Goal: Task Accomplishment & Management: Manage account settings

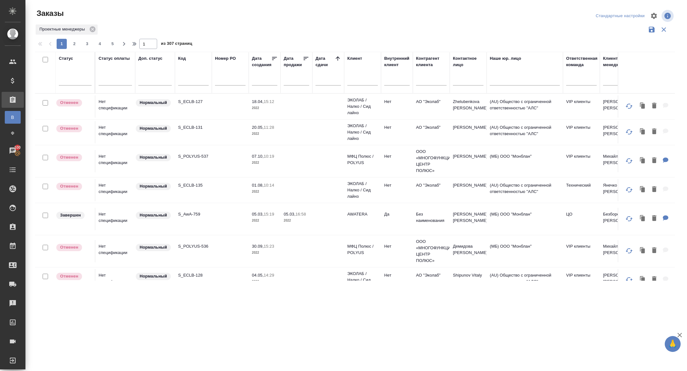
click at [187, 77] on input "text" at bounding box center [193, 81] width 31 height 8
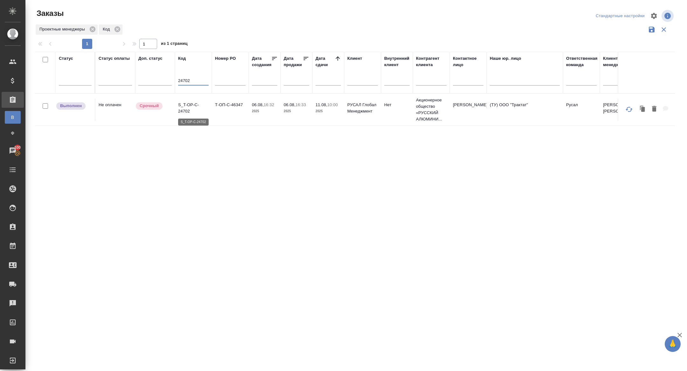
click at [185, 112] on p "S_T-OP-C-24702" at bounding box center [193, 108] width 31 height 13
drag, startPoint x: 193, startPoint y: 83, endPoint x: 152, endPoint y: 75, distance: 41.8
click at [152, 75] on tr "Статус Статус оплаты Доп. статус Код 24702 Номер PO Дата создания Дата продажи …" at bounding box center [567, 73] width 1065 height 42
click at [183, 110] on p "S_T-OP-C-24797" at bounding box center [193, 108] width 31 height 13
drag, startPoint x: 193, startPoint y: 79, endPoint x: 125, endPoint y: 79, distance: 67.8
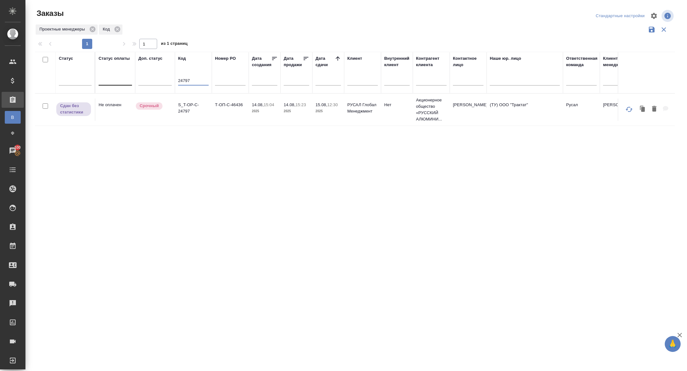
click at [126, 79] on tr "Статус Статус оплаты Доп. статус Код 24797 Номер PO Дата создания Дата продажи …" at bounding box center [567, 73] width 1065 height 42
type input "24796"
click at [186, 107] on p "S_T-OP-C-24796" at bounding box center [193, 108] width 31 height 13
drag, startPoint x: 193, startPoint y: 81, endPoint x: 151, endPoint y: 77, distance: 42.5
click at [151, 77] on tr "Статус Статус оплаты Доп. статус Код 24796 Номер PO Дата создания Дата продажи …" at bounding box center [567, 73] width 1065 height 42
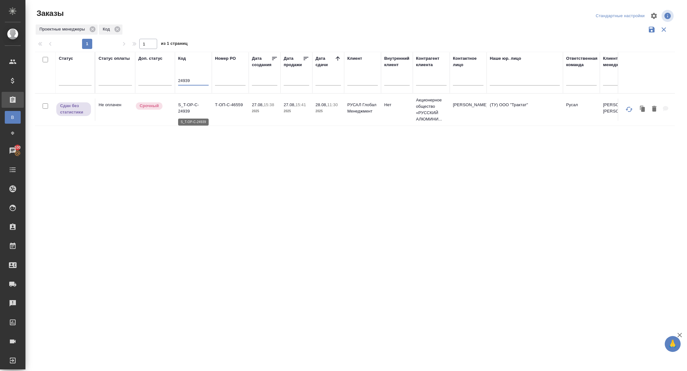
type input "24939"
click at [182, 111] on p "S_T-OP-C-24939" at bounding box center [193, 108] width 31 height 13
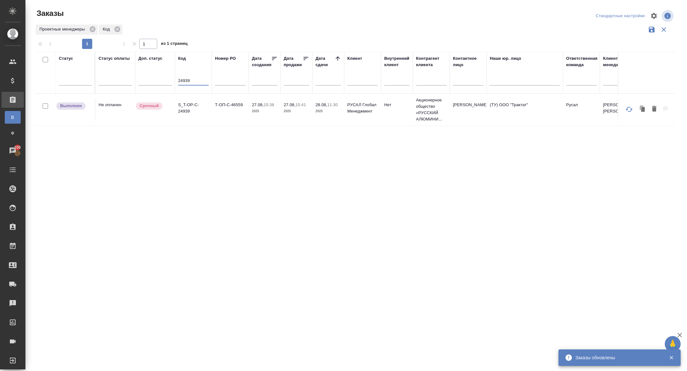
click at [187, 83] on input "24939" at bounding box center [193, 81] width 31 height 8
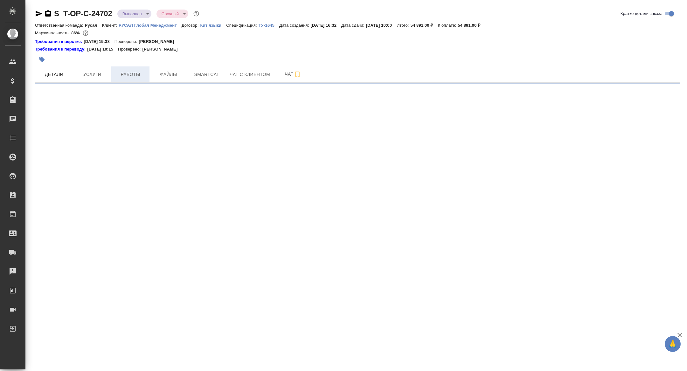
select select "RU"
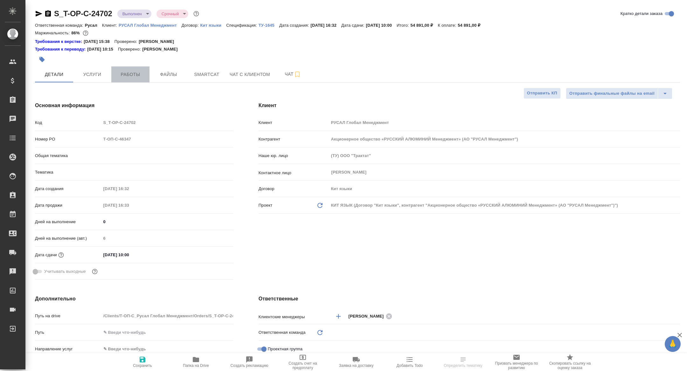
click at [139, 71] on span "Работы" at bounding box center [130, 75] width 31 height 8
type textarea "x"
type input "Русал"
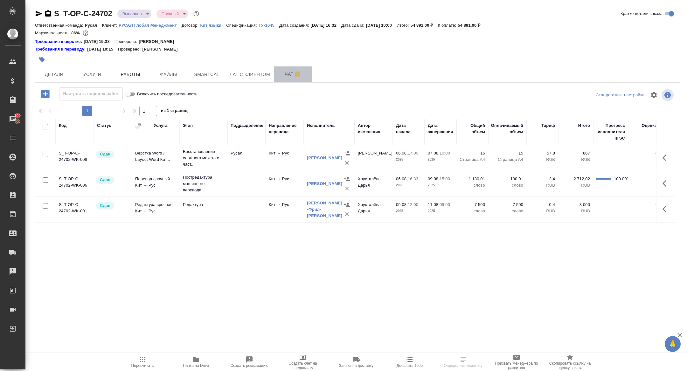
click at [282, 77] on span "Чат" at bounding box center [293, 74] width 31 height 8
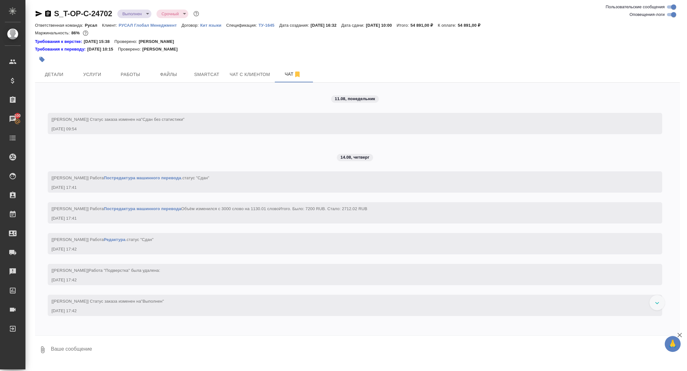
scroll to position [1820, 0]
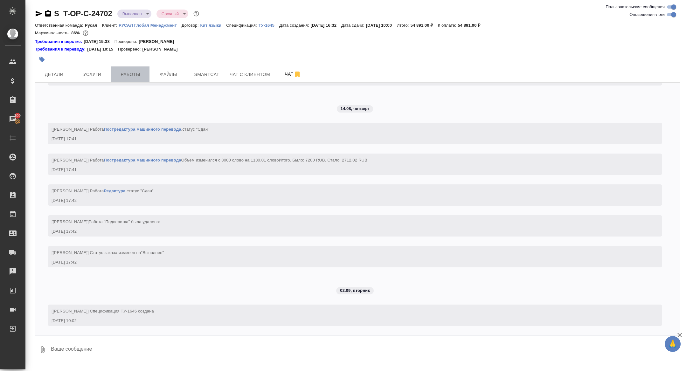
click at [134, 73] on span "Работы" at bounding box center [130, 75] width 31 height 8
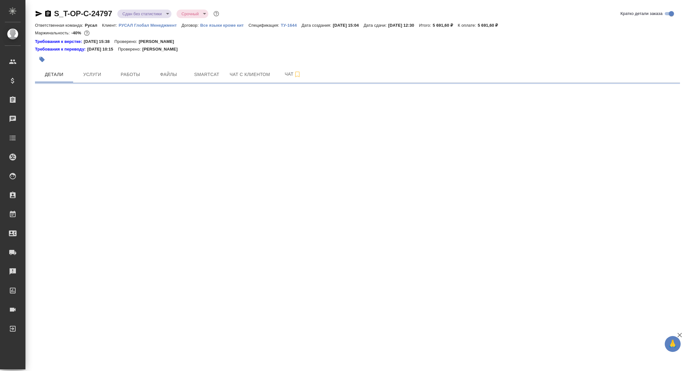
select select "RU"
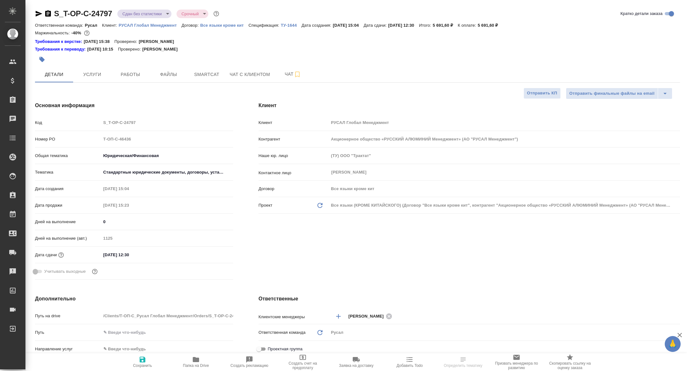
type textarea "x"
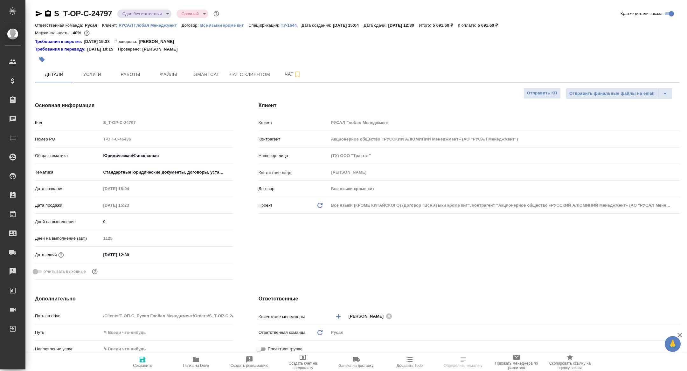
type textarea "x"
click at [131, 77] on span "Работы" at bounding box center [130, 75] width 31 height 8
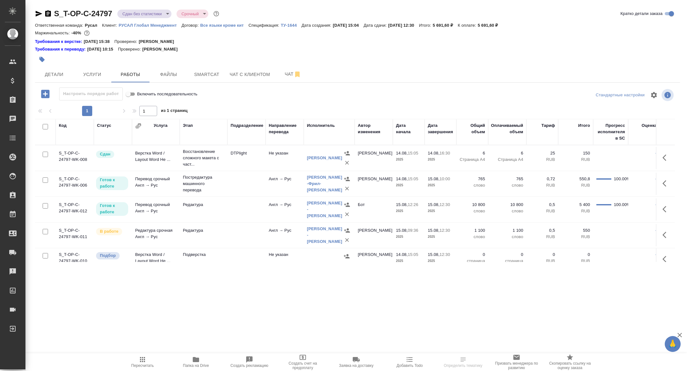
scroll to position [8, 0]
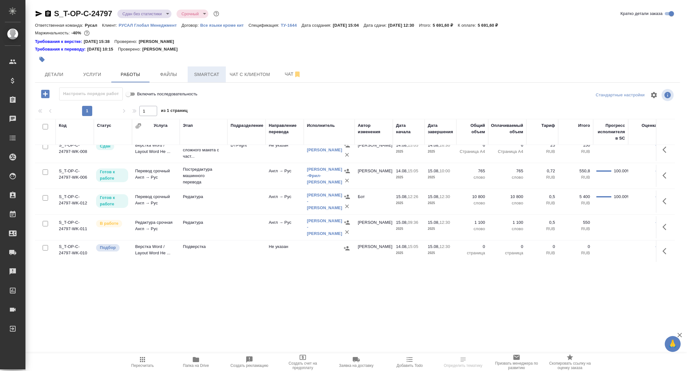
click at [201, 72] on span "Smartcat" at bounding box center [207, 75] width 31 height 8
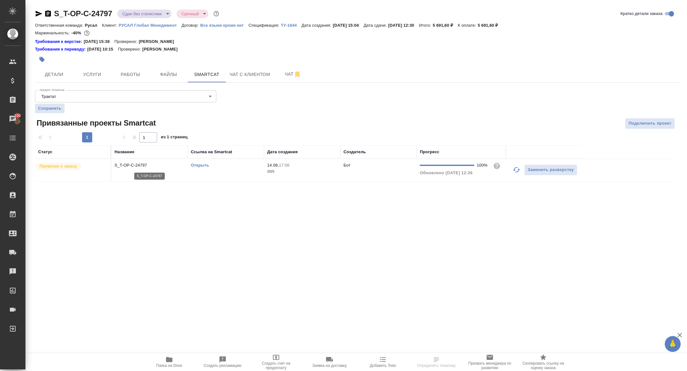
click at [128, 165] on p "S_T-OP-C-24797" at bounding box center [150, 165] width 70 height 6
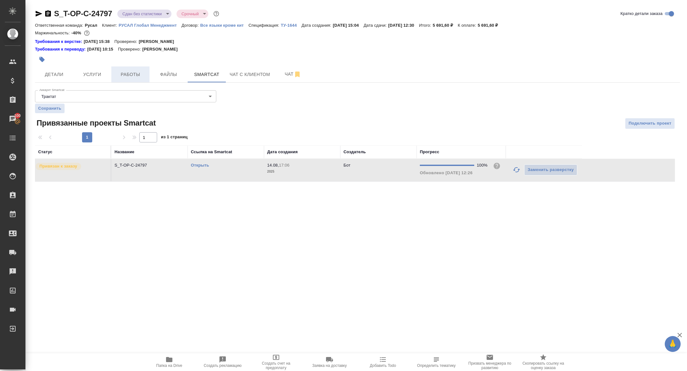
click at [122, 69] on button "Работы" at bounding box center [130, 75] width 38 height 16
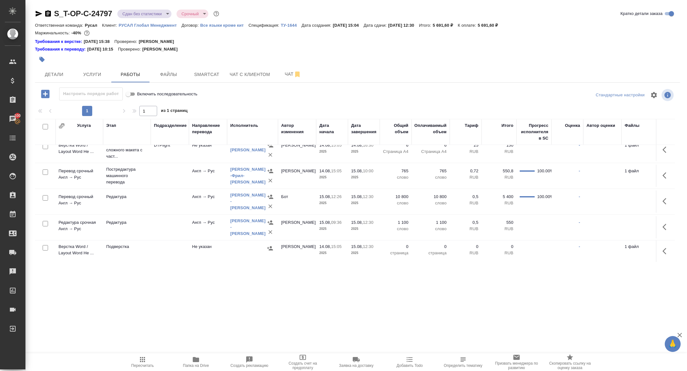
scroll to position [8, 80]
click at [265, 231] on icon "button" at bounding box center [267, 232] width 6 height 6
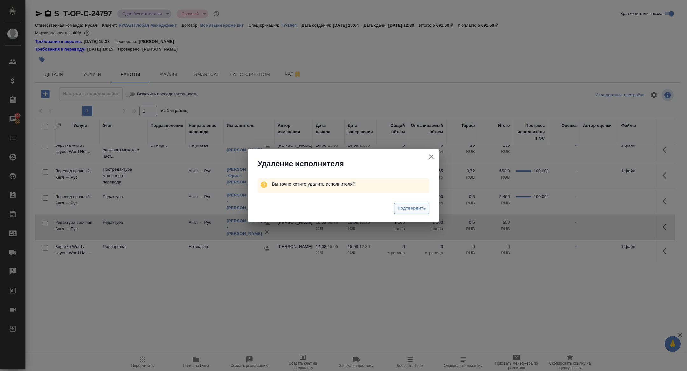
click at [428, 208] on button "Подтвердить" at bounding box center [411, 208] width 35 height 11
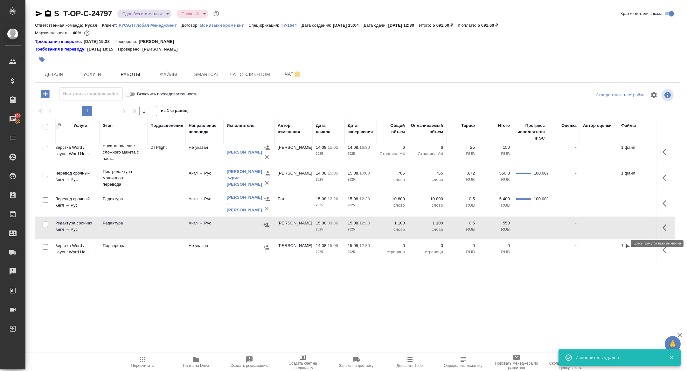
scroll to position [5, 80]
click at [666, 228] on icon "button" at bounding box center [667, 229] width 8 height 8
click at [643, 227] on icon "button" at bounding box center [643, 229] width 4 height 6
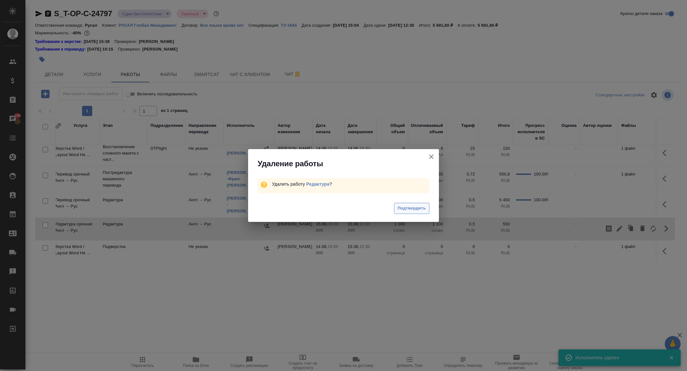
click at [409, 209] on span "Подтвердить" at bounding box center [412, 208] width 28 height 7
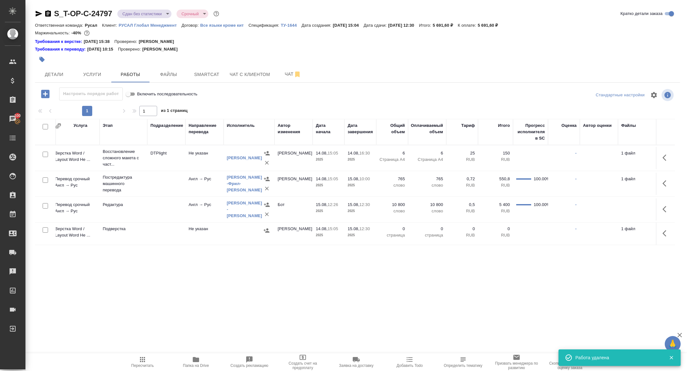
scroll to position [0, 0]
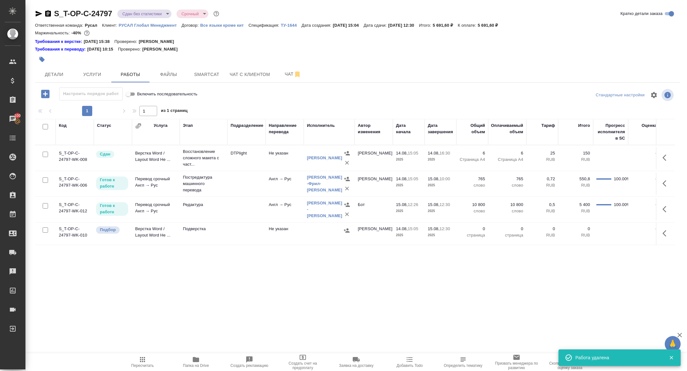
click at [666, 234] on icon "button" at bounding box center [667, 234] width 8 height 8
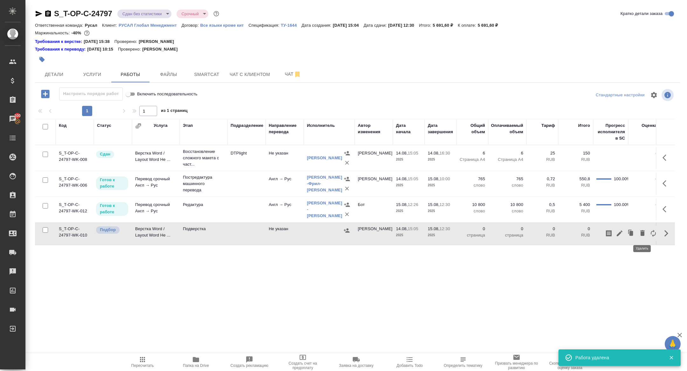
click at [642, 234] on icon "button" at bounding box center [643, 233] width 4 height 6
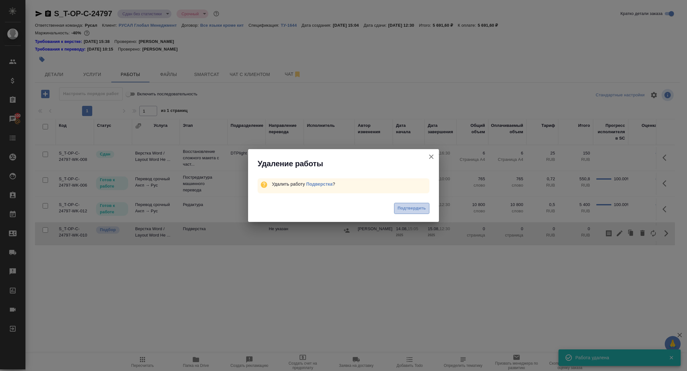
click at [411, 211] on span "Подтвердить" at bounding box center [412, 208] width 28 height 7
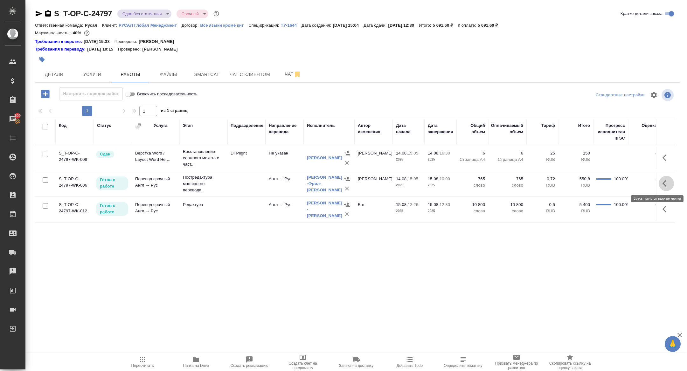
click at [660, 183] on button "button" at bounding box center [666, 183] width 15 height 15
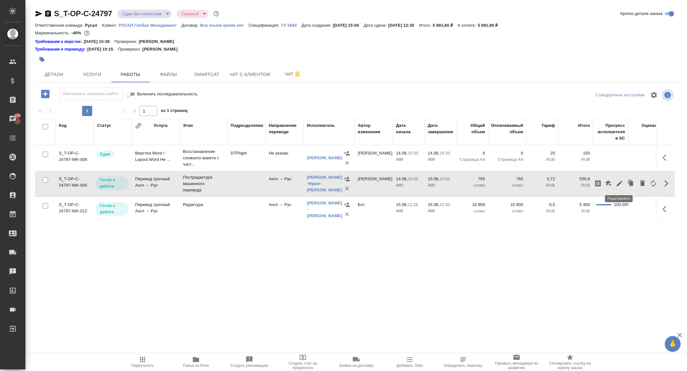
click at [620, 181] on icon "button" at bounding box center [620, 184] width 8 height 8
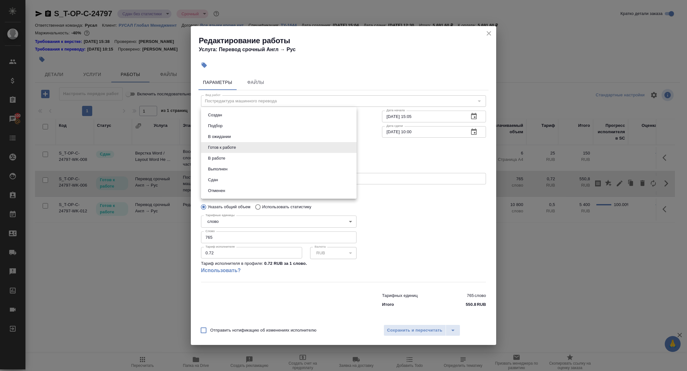
click at [219, 152] on body "🙏 .cls-1 fill:#fff; AWATERA Zhuravleva Alexandra Клиенты Спецификации Заказы 10…" at bounding box center [343, 185] width 687 height 371
click at [212, 180] on button "Сдан" at bounding box center [213, 180] width 14 height 7
type input "closed"
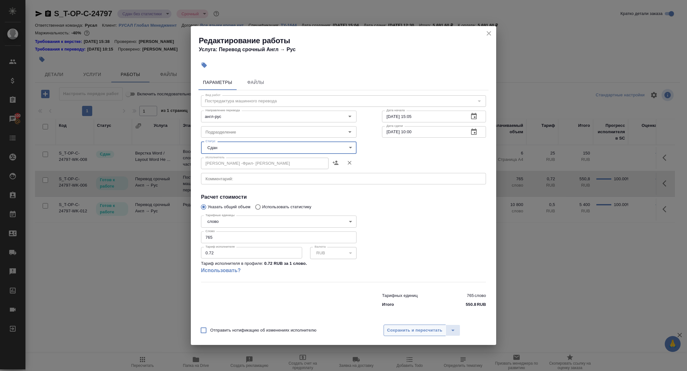
click at [407, 329] on span "Сохранить и пересчитать" at bounding box center [414, 330] width 55 height 7
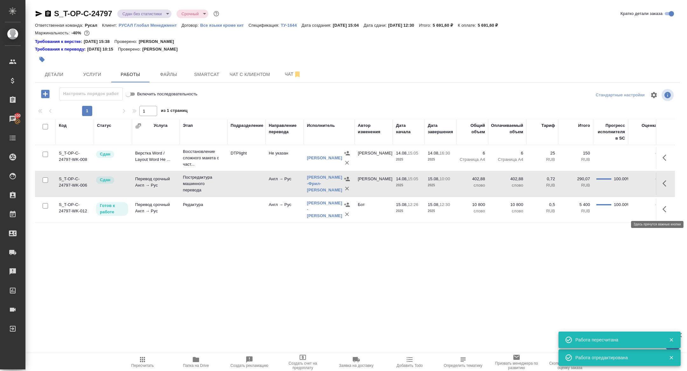
click at [663, 210] on icon "button" at bounding box center [667, 210] width 8 height 8
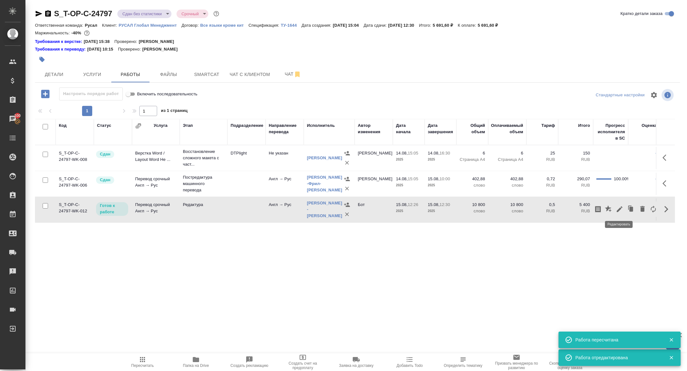
click at [617, 208] on icon "button" at bounding box center [620, 210] width 8 height 8
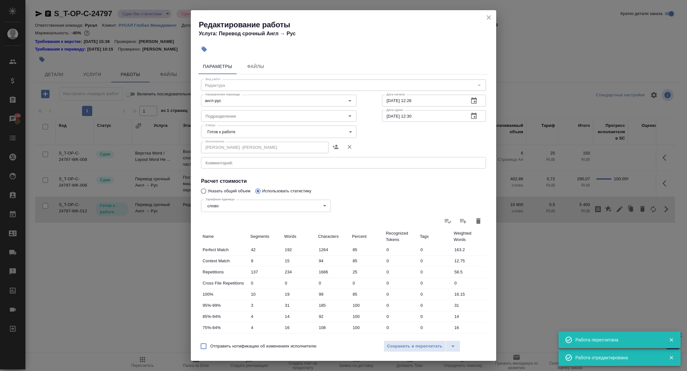
click at [213, 135] on body "🙏 .cls-1 fill:#fff; AWATERA Zhuravleva Alexandra Клиенты Спецификации Заказы 10…" at bounding box center [343, 185] width 687 height 371
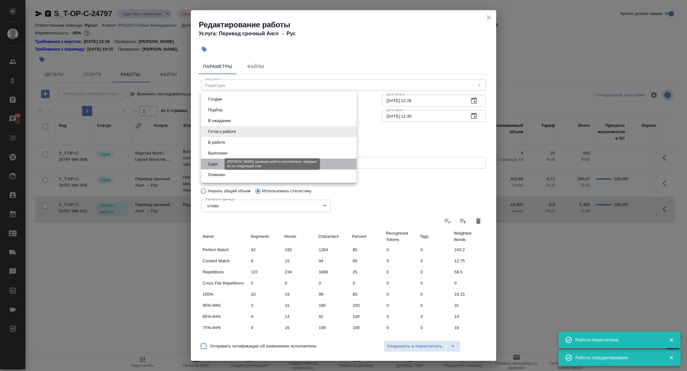
click at [215, 164] on button "Сдан" at bounding box center [213, 164] width 14 height 7
type input "closed"
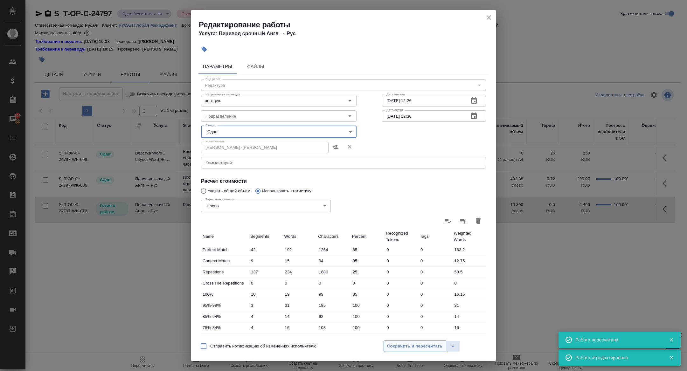
click at [408, 347] on span "Сохранить и пересчитать" at bounding box center [414, 346] width 55 height 7
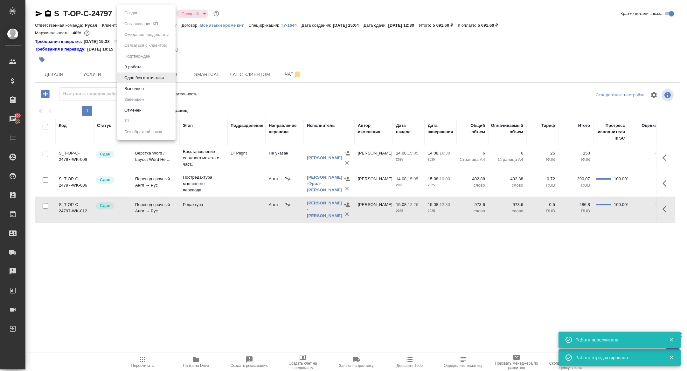
click at [132, 12] on body "🙏 .cls-1 fill:#fff; AWATERA Zhuravleva Alexandra Клиенты Спецификации Заказы 10…" at bounding box center [343, 185] width 687 height 371
click at [137, 87] on button "Выполнен" at bounding box center [134, 88] width 23 height 7
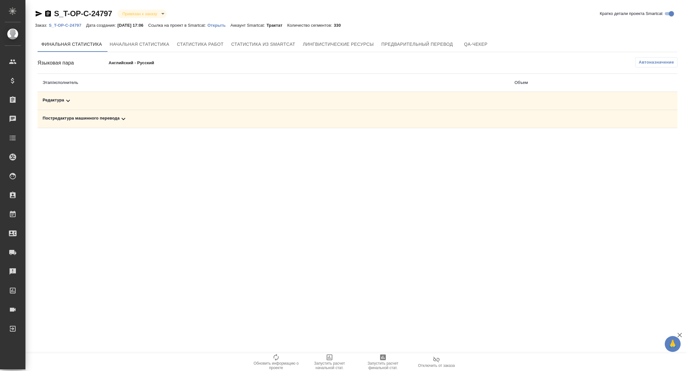
click at [119, 102] on div "Редактура" at bounding box center [274, 101] width 462 height 8
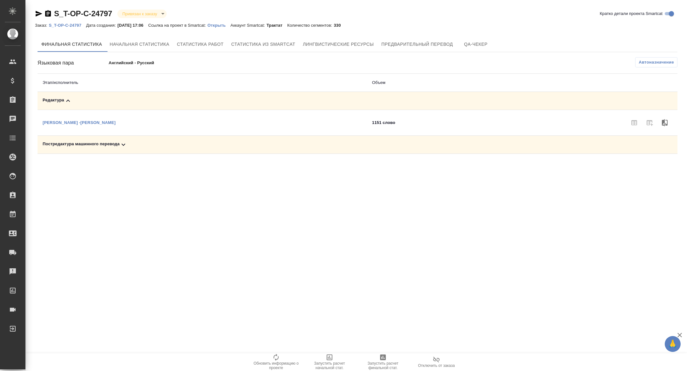
click at [114, 136] on td "Постредактура машинного перевода" at bounding box center [203, 145] width 330 height 18
click at [130, 145] on div "Постредактура машинного перевода" at bounding box center [203, 145] width 320 height 8
click at [386, 363] on span "Запустить расчет финальной стат." at bounding box center [383, 366] width 46 height 9
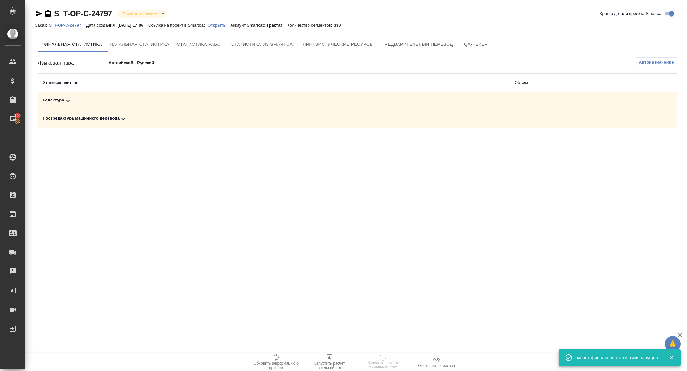
click at [109, 116] on div "Постредактура машинного перевода" at bounding box center [274, 119] width 462 height 8
click at [96, 100] on div "Редактура" at bounding box center [204, 101] width 323 height 8
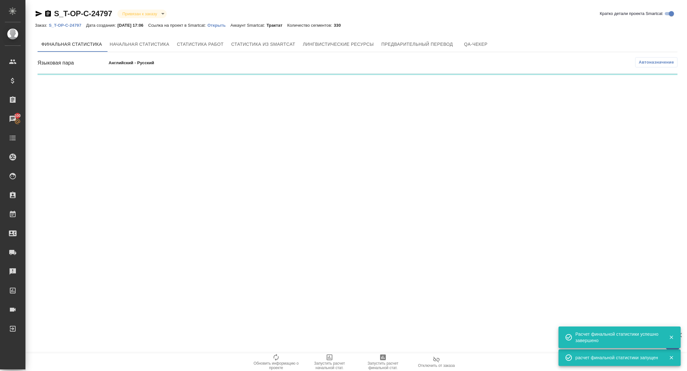
click at [127, 142] on div ".cls-1 fill:#fff; AWATERA Zhuravleva Alexandra Клиенты Спецификации Заказы 100 …" at bounding box center [343, 185] width 687 height 371
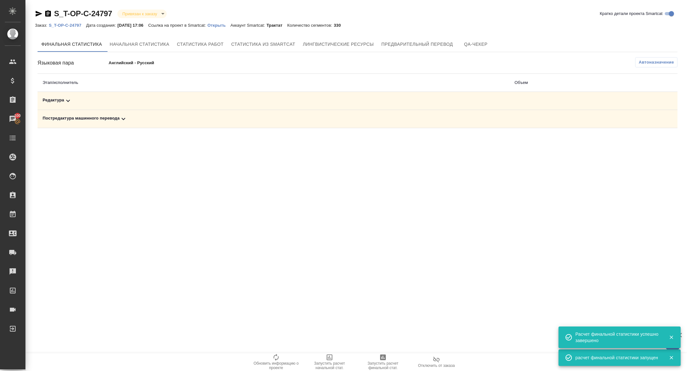
click at [130, 118] on div "Постредактура машинного перевода" at bounding box center [274, 119] width 462 height 8
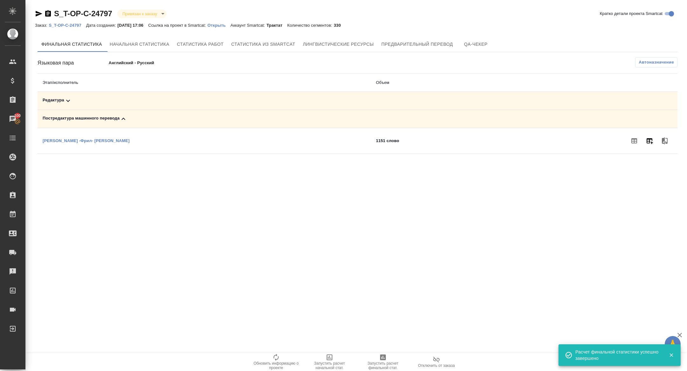
click at [652, 140] on icon "button" at bounding box center [650, 141] width 8 height 8
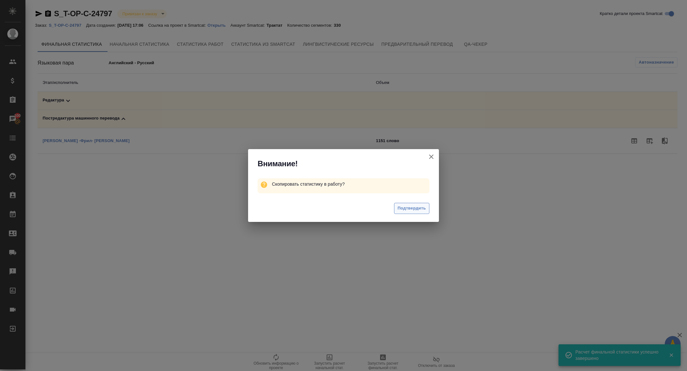
click at [417, 208] on span "Подтвердить" at bounding box center [412, 208] width 28 height 7
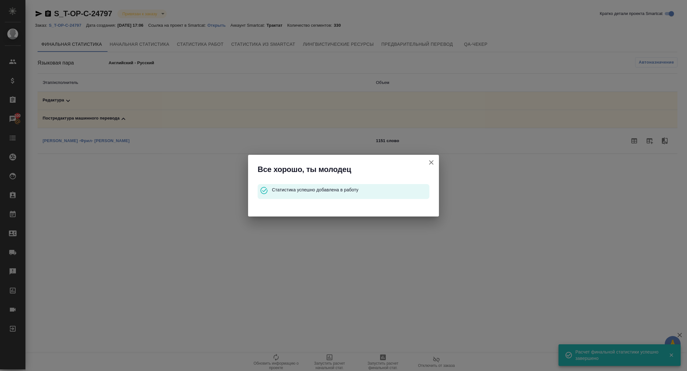
click at [429, 161] on icon "button" at bounding box center [432, 163] width 8 height 8
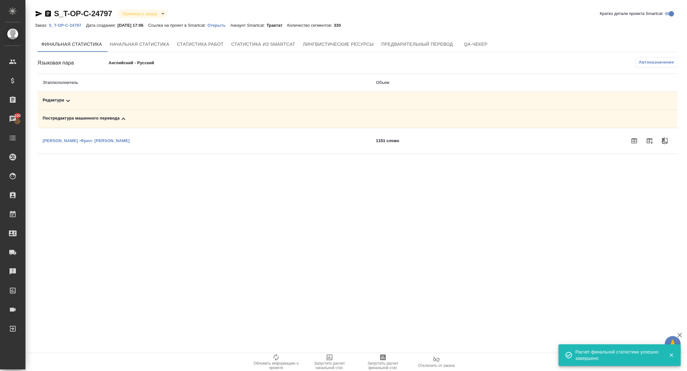
click at [95, 102] on div "Редактура" at bounding box center [204, 101] width 323 height 8
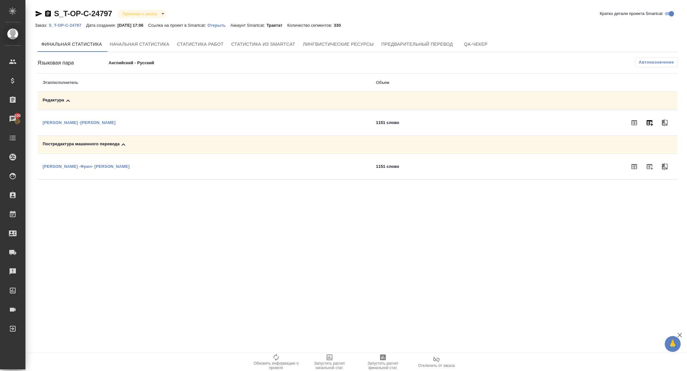
click at [651, 124] on icon "button" at bounding box center [650, 123] width 6 height 6
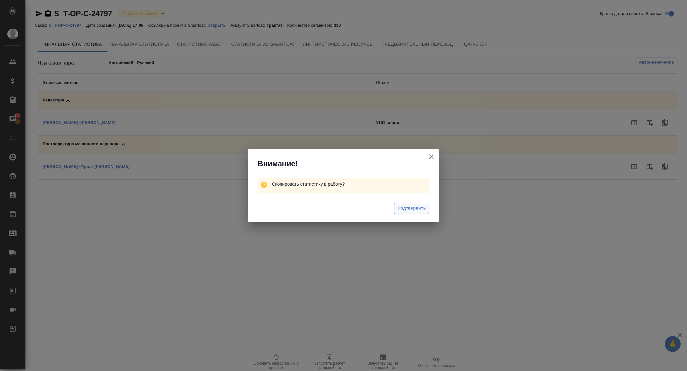
click at [415, 209] on span "Подтвердить" at bounding box center [412, 208] width 28 height 7
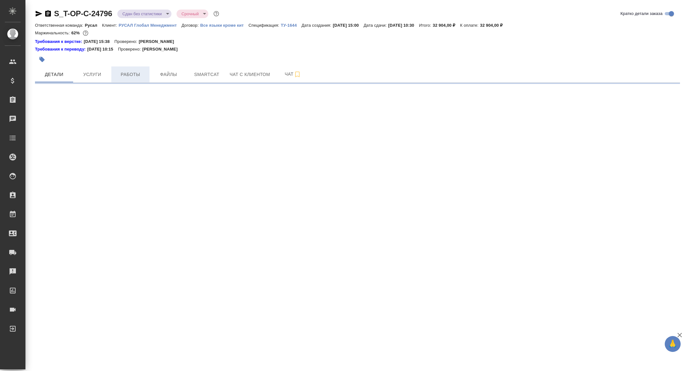
select select "RU"
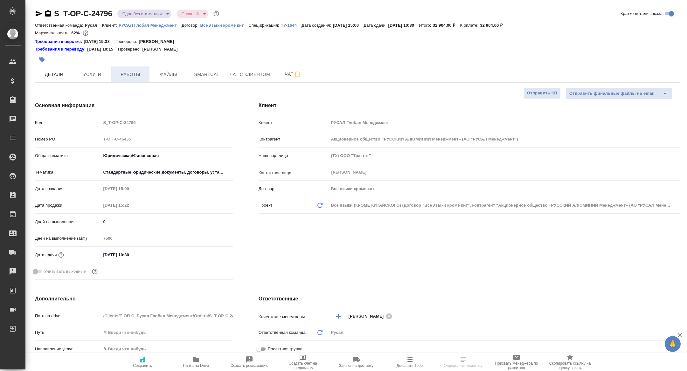
type textarea "x"
click at [132, 67] on button "Работы" at bounding box center [130, 75] width 38 height 16
type textarea "x"
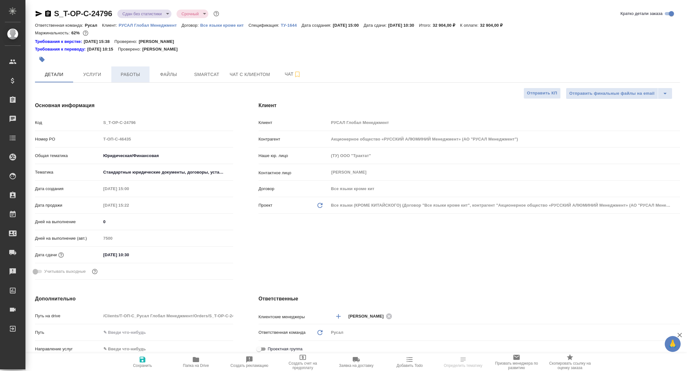
type textarea "x"
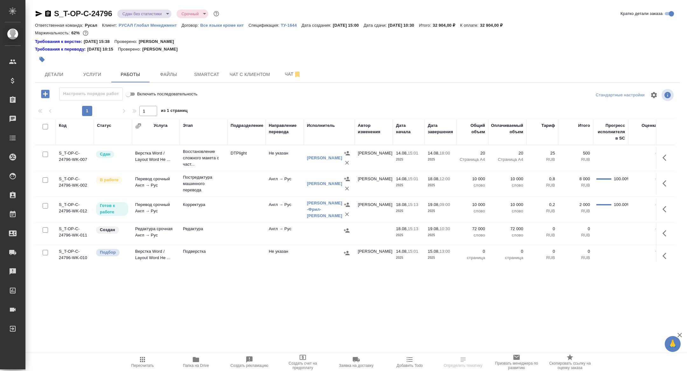
click at [46, 229] on input "checkbox" at bounding box center [45, 230] width 5 height 5
checkbox input "true"
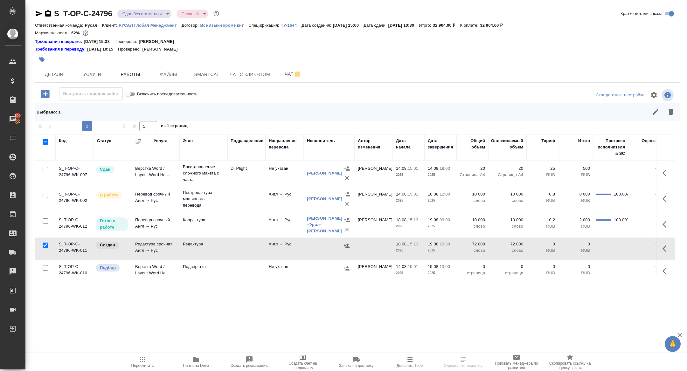
click at [45, 268] on input "checkbox" at bounding box center [45, 267] width 5 height 5
checkbox input "true"
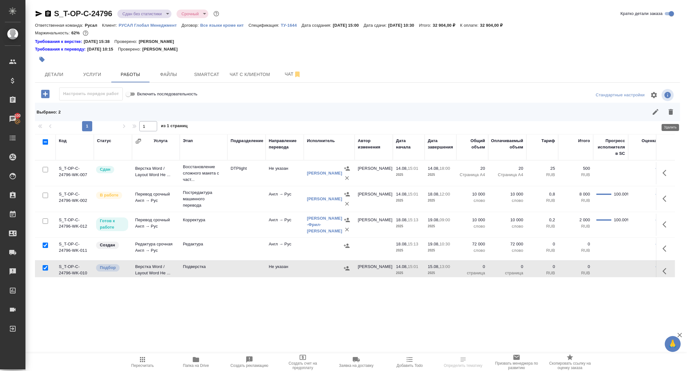
click at [674, 113] on icon "button" at bounding box center [671, 112] width 8 height 8
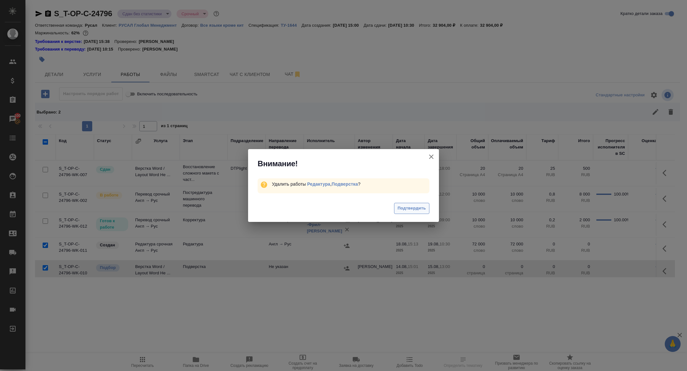
click at [419, 205] on span "Подтвердить" at bounding box center [412, 208] width 28 height 7
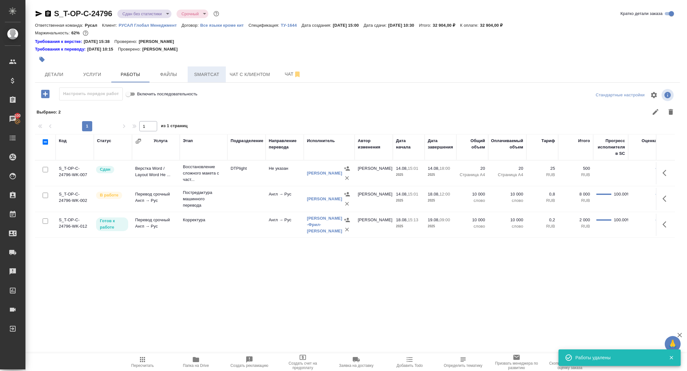
click at [205, 71] on span "Smartcat" at bounding box center [207, 75] width 31 height 8
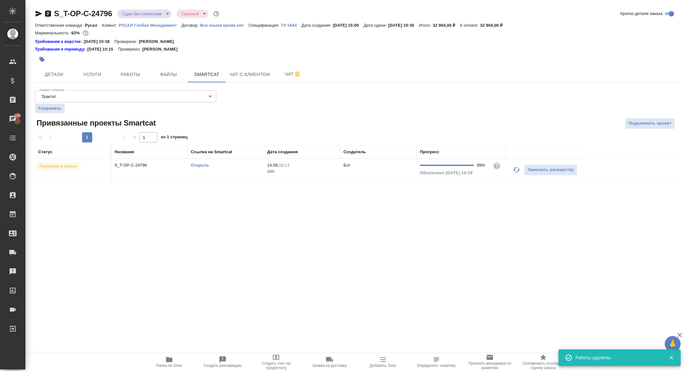
click at [129, 161] on td "S_T-OP-C-24796" at bounding box center [149, 170] width 76 height 22
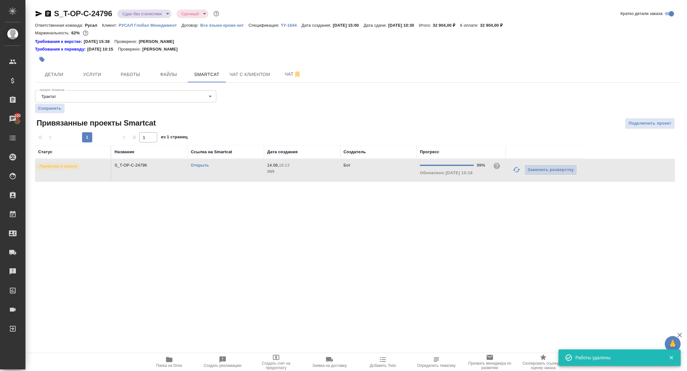
click at [129, 161] on td "S_T-OP-C-24796" at bounding box center [149, 170] width 76 height 22
click at [132, 73] on span "Работы" at bounding box center [130, 75] width 31 height 8
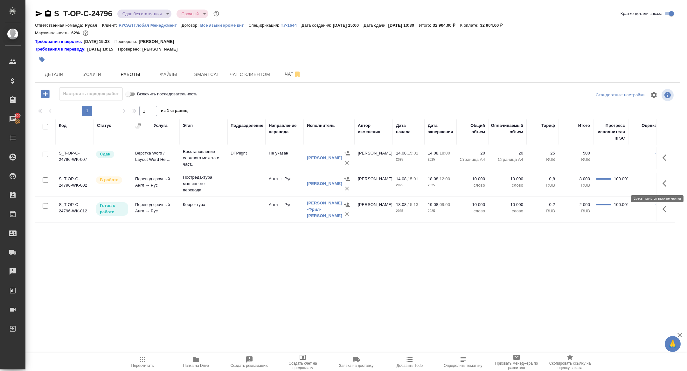
click at [662, 182] on button "button" at bounding box center [666, 183] width 15 height 15
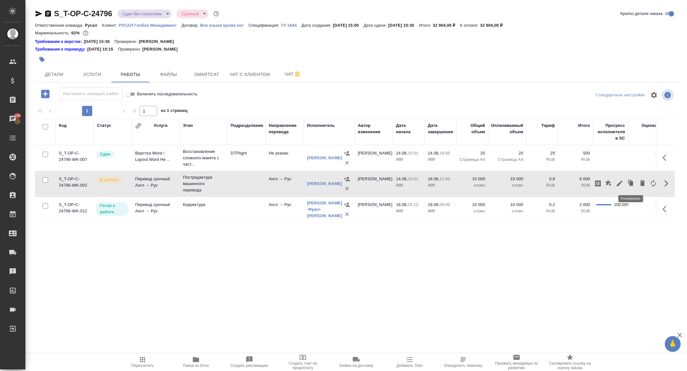
click at [620, 183] on icon "button" at bounding box center [620, 184] width 6 height 6
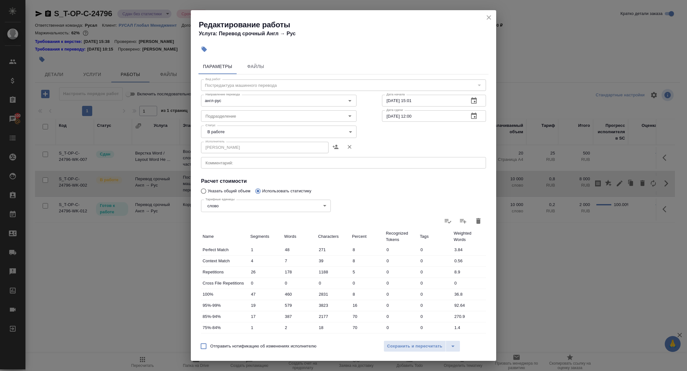
click at [228, 135] on body "🙏 .cls-1 fill:#fff; AWATERA Zhuravleva Alexandra Клиенты Спецификации Заказы 10…" at bounding box center [343, 185] width 687 height 371
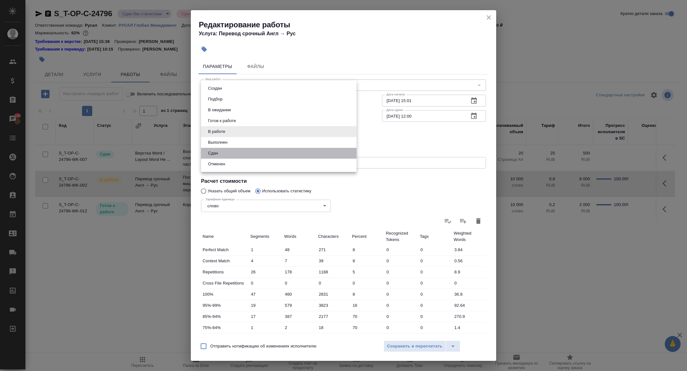
click at [220, 153] on li "Сдан" at bounding box center [279, 153] width 156 height 11
type input "closed"
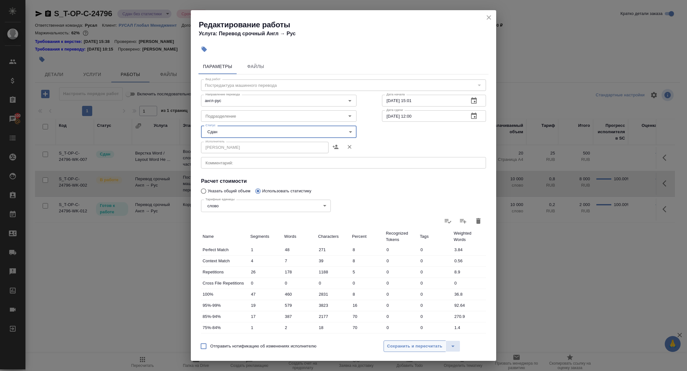
click at [411, 344] on span "Сохранить и пересчитать" at bounding box center [414, 346] width 55 height 7
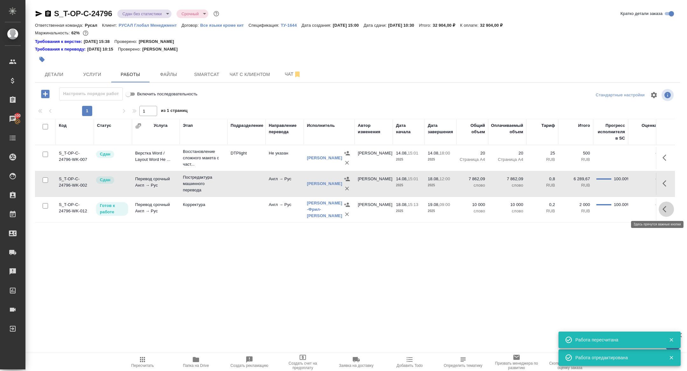
click at [667, 210] on icon "button" at bounding box center [667, 210] width 8 height 8
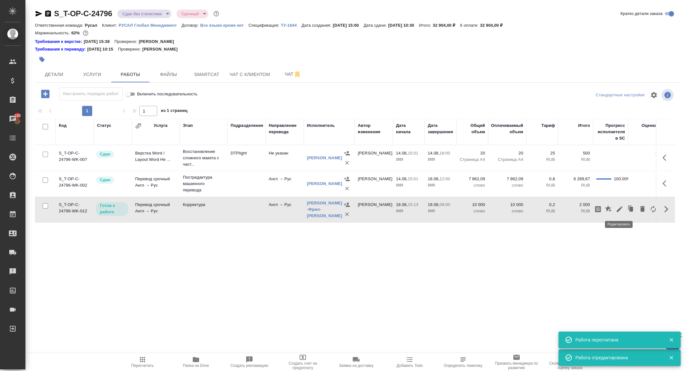
click at [619, 209] on icon "button" at bounding box center [620, 210] width 6 height 6
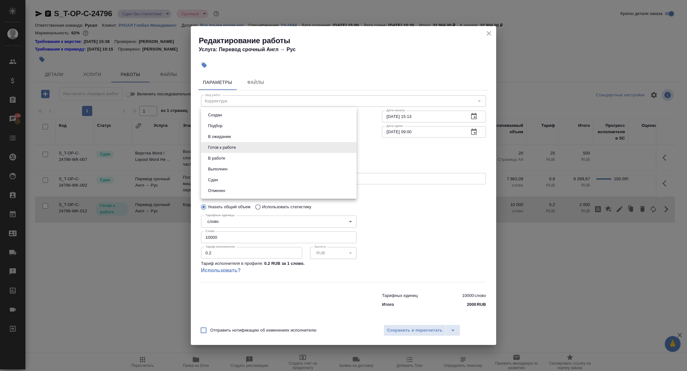
click at [224, 148] on body "🙏 .cls-1 fill:#fff; AWATERA Zhuravleva Alexandra Клиенты Спецификации Заказы 10…" at bounding box center [343, 185] width 687 height 371
click at [220, 179] on li "Сдан" at bounding box center [279, 180] width 156 height 11
type input "closed"
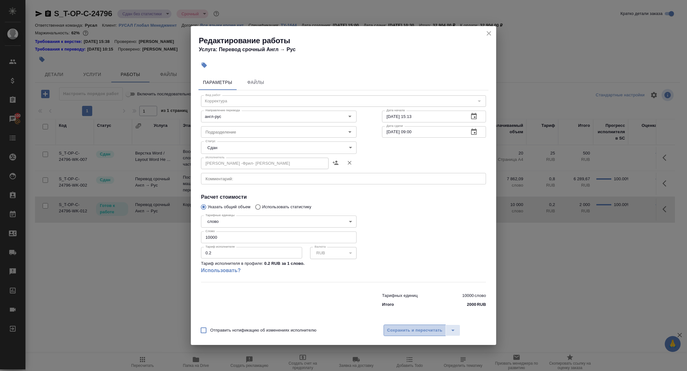
click at [423, 325] on button "Сохранить и пересчитать" at bounding box center [415, 330] width 62 height 11
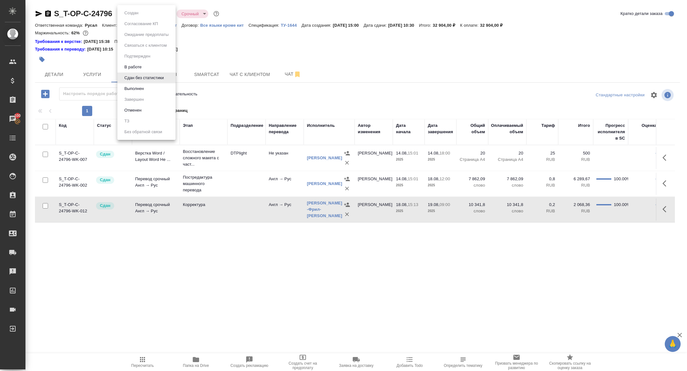
click at [134, 13] on body "🙏 .cls-1 fill:#fff; AWATERA Zhuravleva Alexandra Клиенты Спецификации Заказы 10…" at bounding box center [343, 185] width 687 height 371
click at [137, 89] on button "Выполнен" at bounding box center [134, 88] width 23 height 7
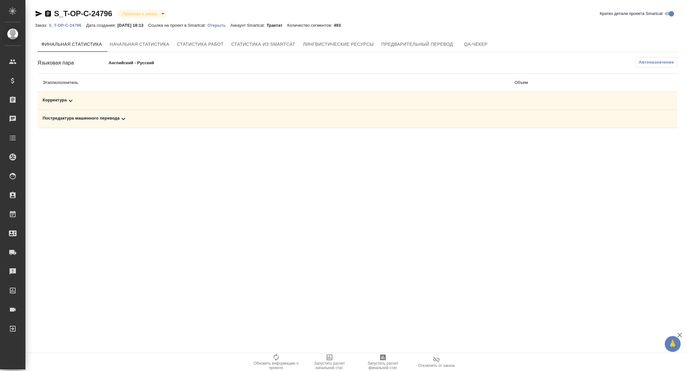
click at [118, 120] on div "Постредактура машинного перевода" at bounding box center [274, 119] width 462 height 8
click at [118, 102] on div "Корректура" at bounding box center [201, 101] width 316 height 8
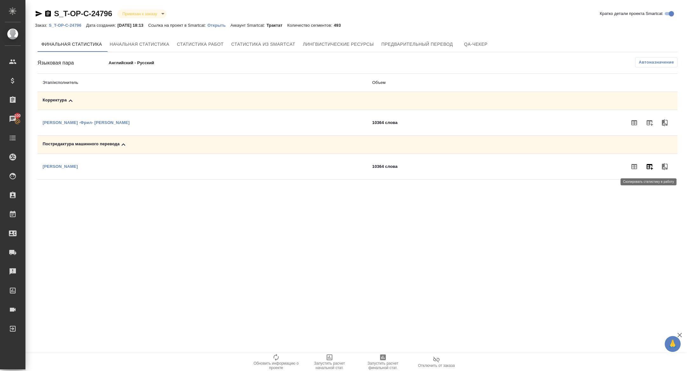
click at [645, 168] on button "button" at bounding box center [649, 166] width 15 height 15
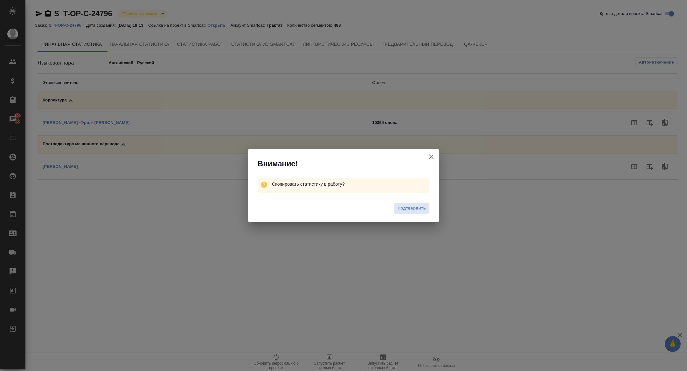
click at [417, 202] on div "Подтвердить" at bounding box center [343, 209] width 191 height 25
click at [400, 214] on button "Подтвердить" at bounding box center [411, 208] width 35 height 11
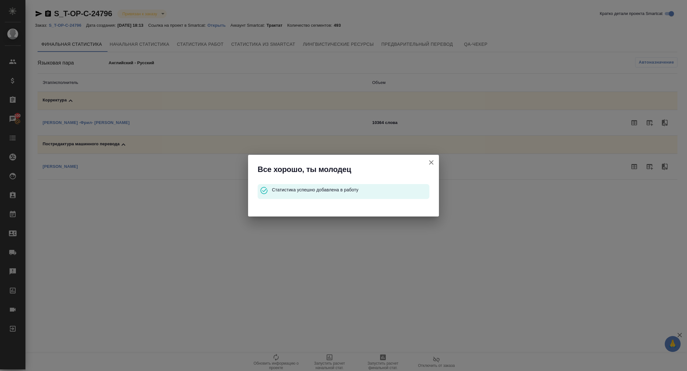
click at [427, 163] on button "Кратко детали проекта Smartcat" at bounding box center [431, 162] width 15 height 15
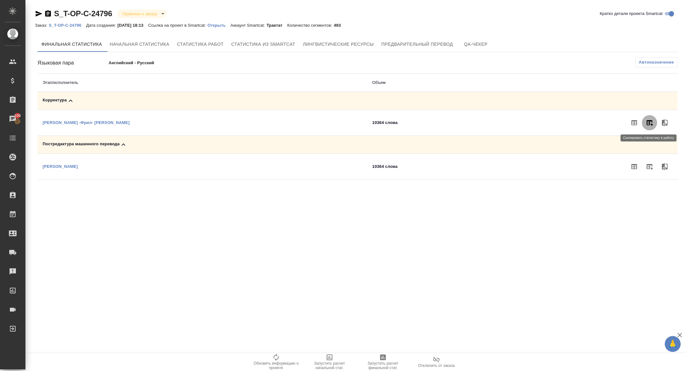
click at [650, 125] on icon "button" at bounding box center [650, 123] width 8 height 8
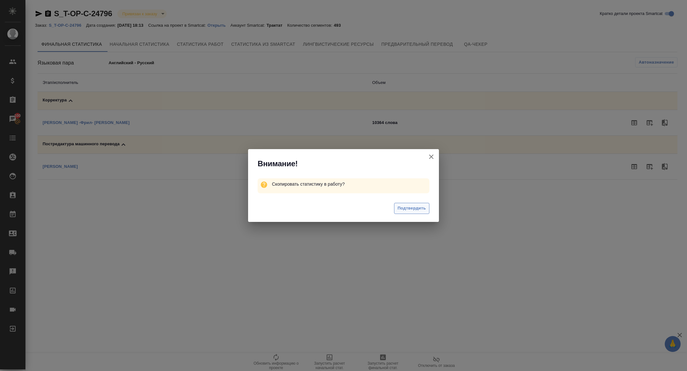
click at [419, 205] on span "Подтвердить" at bounding box center [412, 208] width 28 height 7
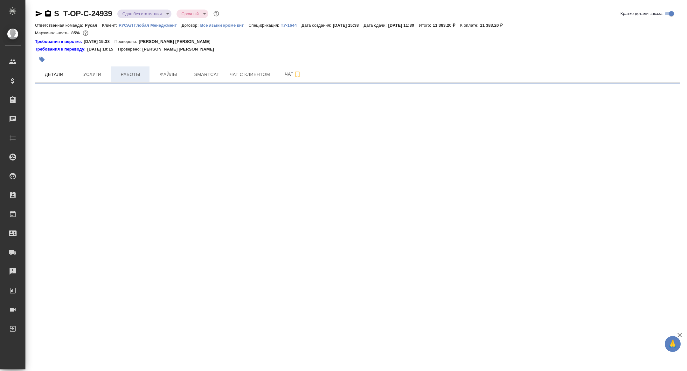
select select "RU"
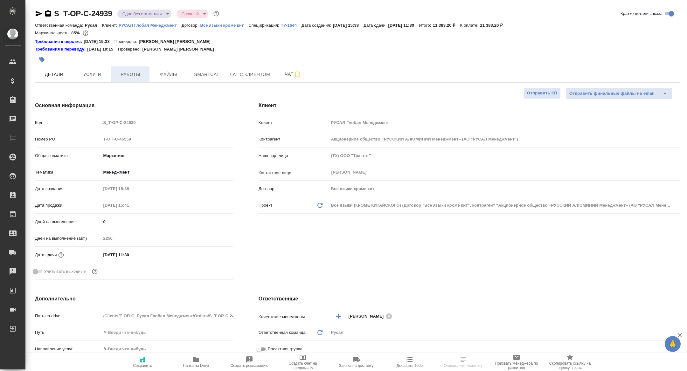
type textarea "x"
click at [133, 79] on button "Работы" at bounding box center [130, 75] width 38 height 16
type textarea "x"
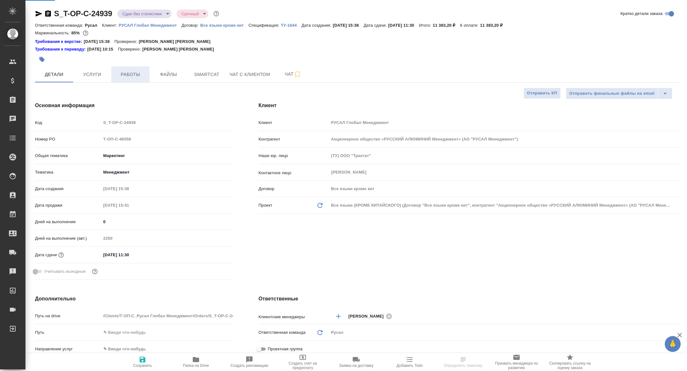
type textarea "x"
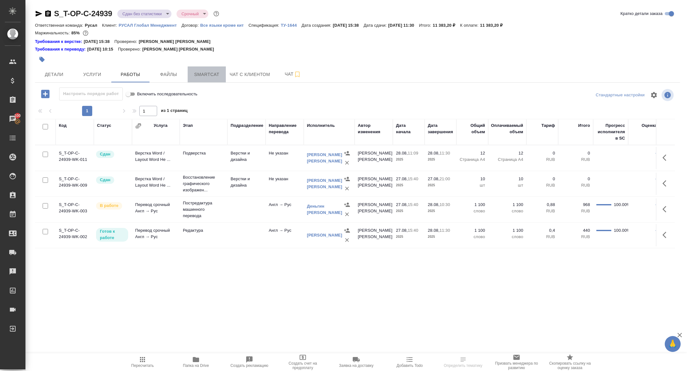
click at [210, 75] on span "Smartcat" at bounding box center [207, 75] width 31 height 8
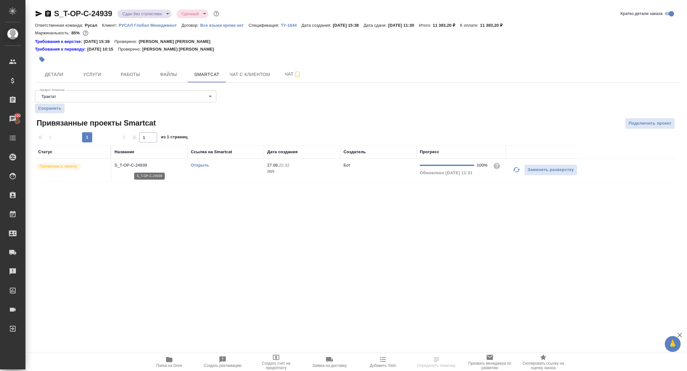
click at [137, 165] on p "S_T-OP-C-24939" at bounding box center [150, 165] width 70 height 6
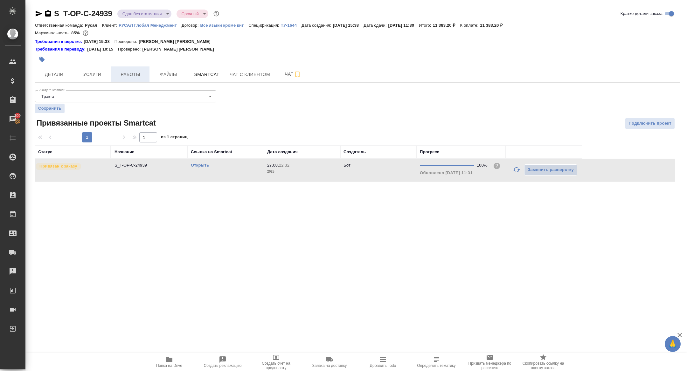
click at [130, 69] on button "Работы" at bounding box center [130, 75] width 38 height 16
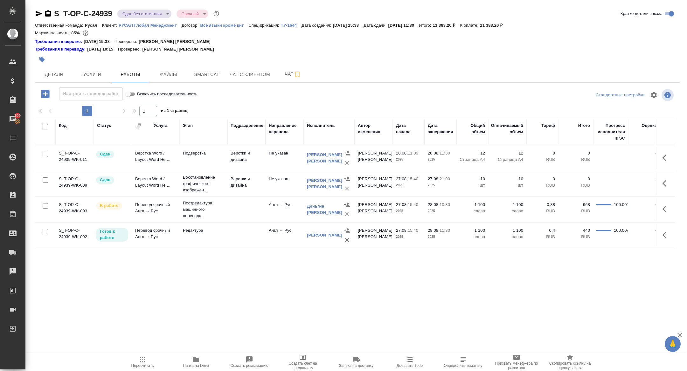
click at [664, 207] on icon "button" at bounding box center [665, 209] width 4 height 6
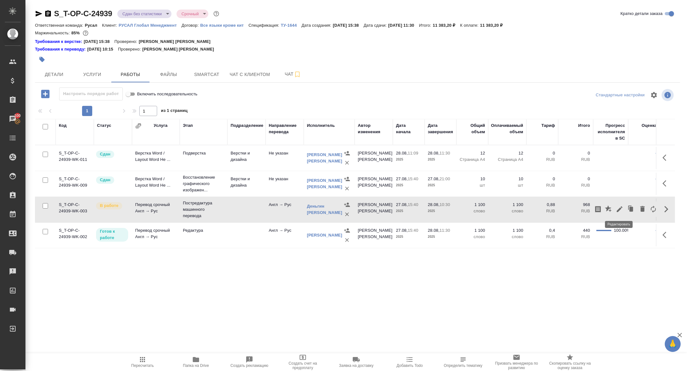
click at [622, 206] on icon "button" at bounding box center [620, 210] width 8 height 8
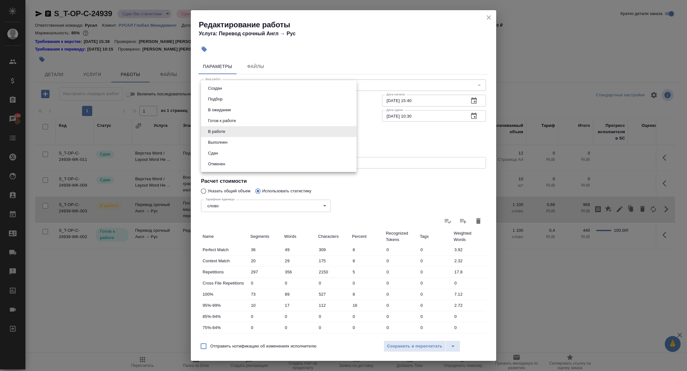
click at [224, 132] on body "🙏 .cls-1 fill:#fff; AWATERA Zhuravleva Alexandra Клиенты Спецификации Заказы 10…" at bounding box center [343, 185] width 687 height 371
click at [221, 155] on li "Сдан" at bounding box center [279, 153] width 156 height 11
type input "closed"
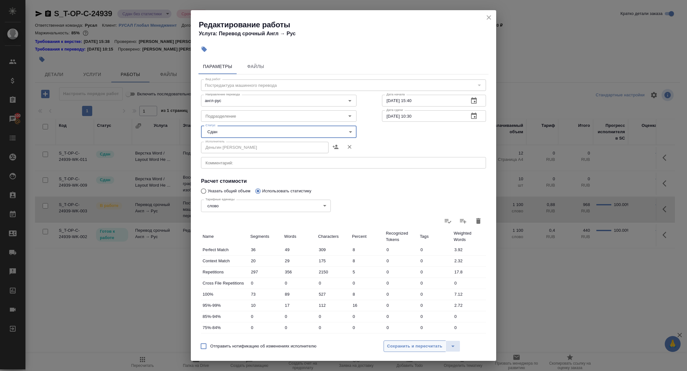
click at [405, 344] on span "Сохранить и пересчитать" at bounding box center [414, 346] width 55 height 7
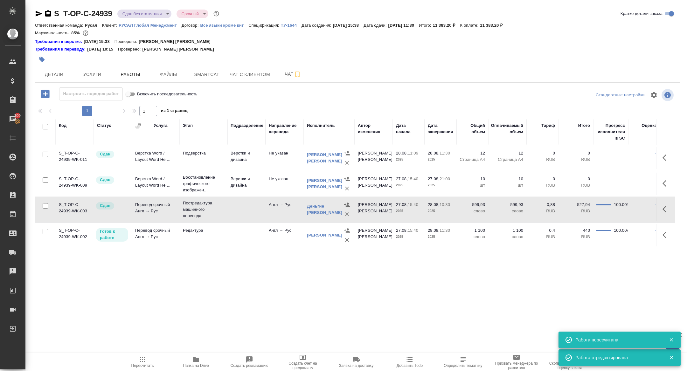
click at [664, 239] on button "button" at bounding box center [666, 235] width 15 height 15
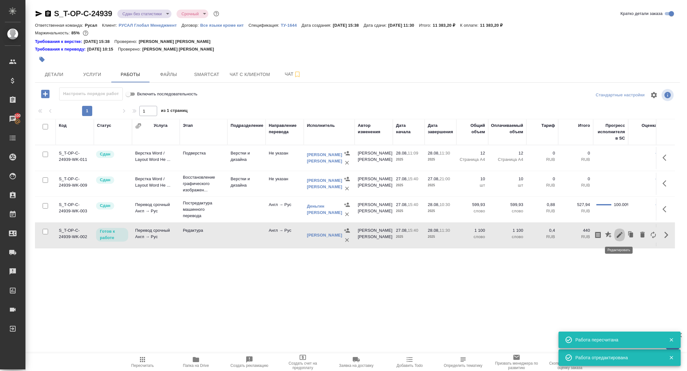
click at [624, 238] on button "button" at bounding box center [620, 235] width 11 height 15
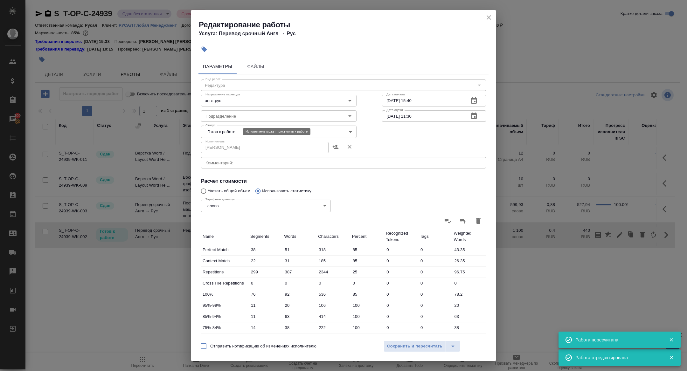
click at [236, 134] on body "🙏 .cls-1 fill:#fff; AWATERA Zhuravleva Alexandra Клиенты Спецификации Заказы 10…" at bounding box center [343, 185] width 687 height 371
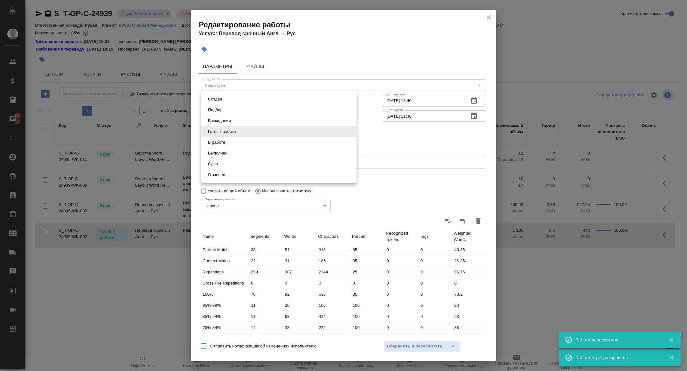
click at [226, 163] on li "Сдан" at bounding box center [279, 164] width 156 height 11
type input "closed"
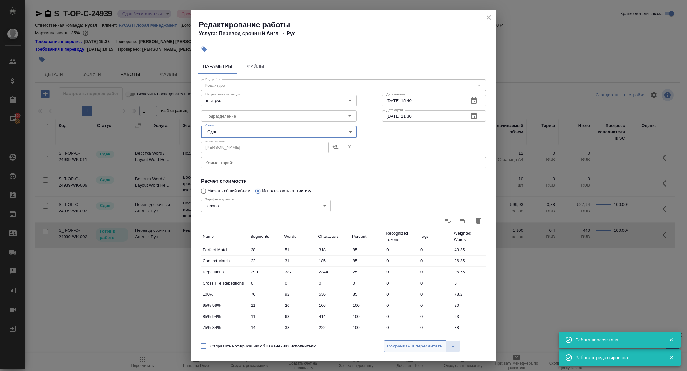
click at [424, 343] on span "Сохранить и пересчитать" at bounding box center [414, 346] width 55 height 7
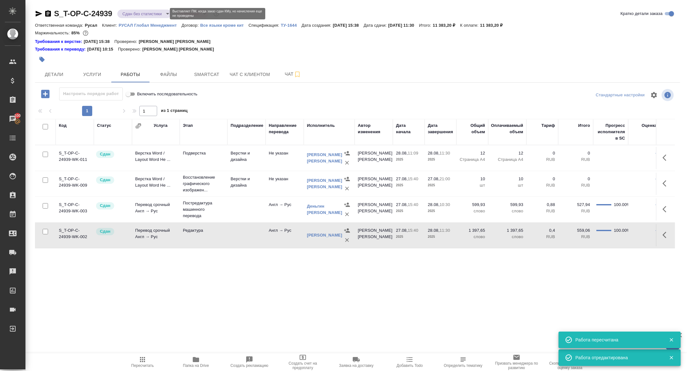
click at [126, 14] on body "🙏 .cls-1 fill:#fff; AWATERA Zhuravleva Alexandra Клиенты Спецификации Заказы 10…" at bounding box center [343, 185] width 687 height 371
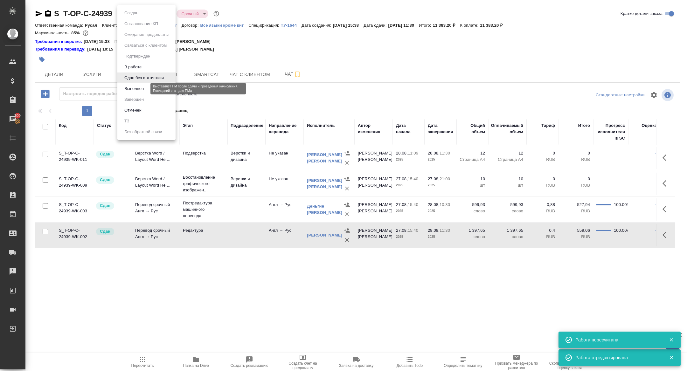
click at [133, 89] on button "Выполнен" at bounding box center [134, 88] width 23 height 7
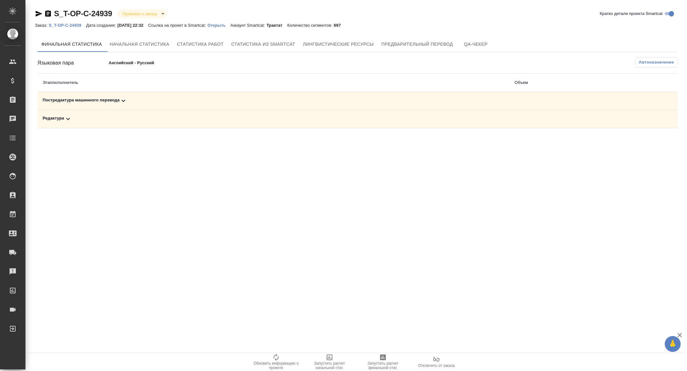
click at [109, 120] on div "Редактура" at bounding box center [274, 119] width 462 height 8
click at [121, 100] on icon at bounding box center [124, 101] width 8 height 8
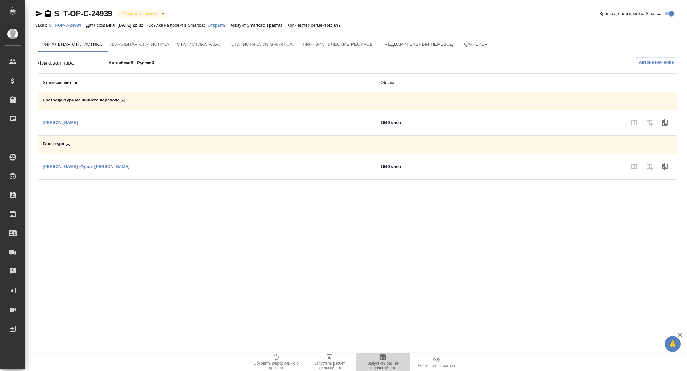
click at [384, 357] on icon "button" at bounding box center [383, 358] width 6 height 6
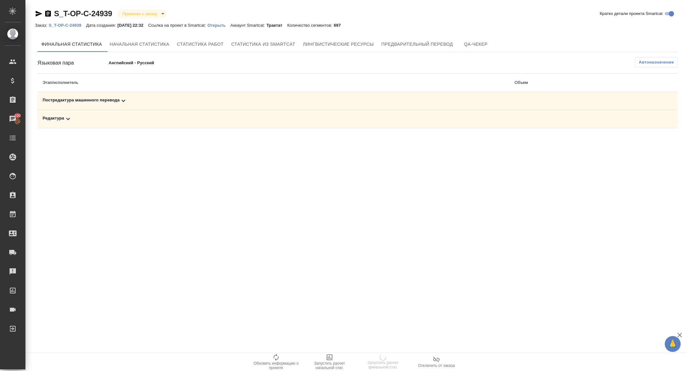
click at [99, 120] on div "Редактура" at bounding box center [274, 119] width 462 height 8
click at [119, 107] on td "Постредактура машинного перевода" at bounding box center [207, 101] width 338 height 18
click at [119, 101] on div "Постредактура машинного перевода" at bounding box center [207, 101] width 328 height 8
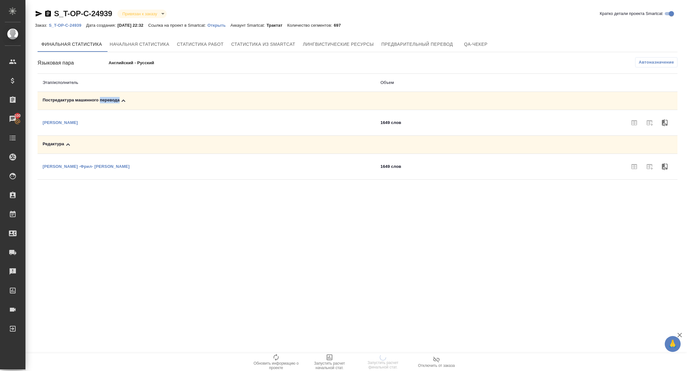
click at [119, 101] on div "Постредактура машинного перевода" at bounding box center [207, 101] width 328 height 8
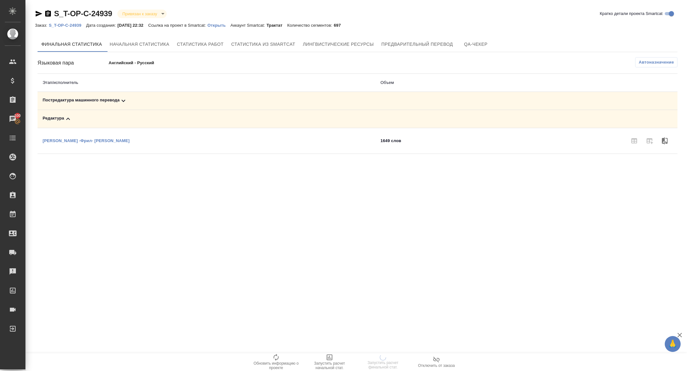
click at [109, 124] on td "Редактура" at bounding box center [207, 119] width 338 height 18
click at [76, 120] on div "Редактура" at bounding box center [207, 119] width 328 height 8
click at [94, 117] on div "Редактура" at bounding box center [274, 119] width 462 height 8
click at [133, 103] on div "Постредактура машинного перевода" at bounding box center [207, 101] width 328 height 8
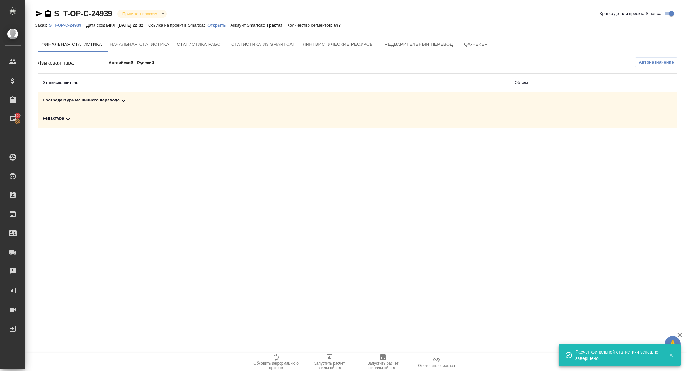
click at [106, 115] on div "Редактура" at bounding box center [274, 119] width 462 height 8
click at [121, 100] on icon at bounding box center [124, 101] width 8 height 8
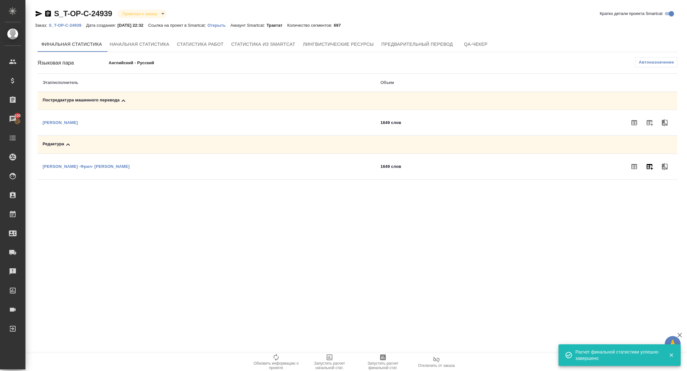
click at [650, 165] on icon "button" at bounding box center [650, 167] width 8 height 8
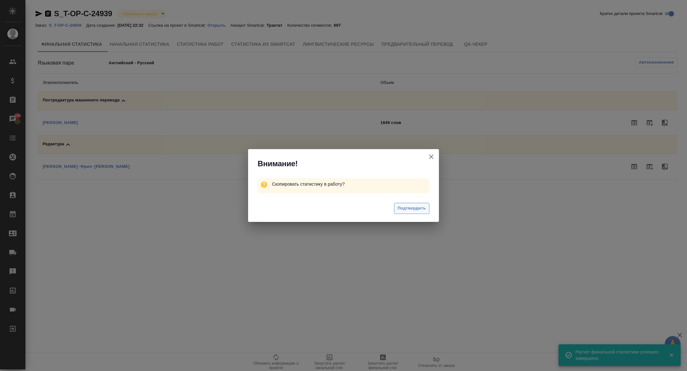
click at [403, 209] on span "Подтвердить" at bounding box center [412, 208] width 28 height 7
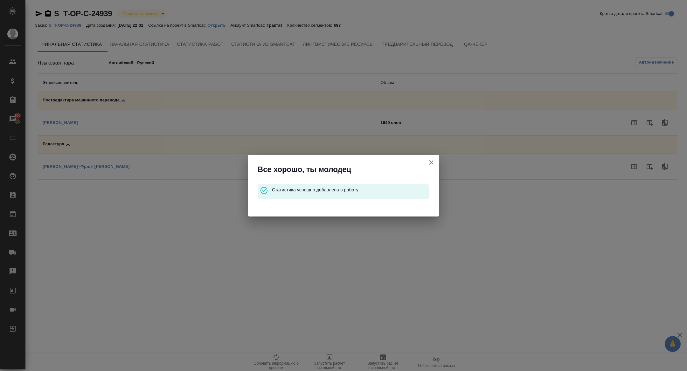
click at [427, 163] on button "Кратко детали проекта Smartcat" at bounding box center [431, 162] width 15 height 15
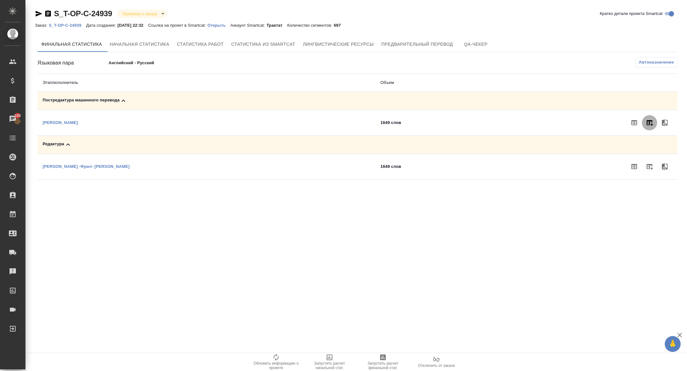
click at [655, 116] on button "button" at bounding box center [649, 122] width 15 height 15
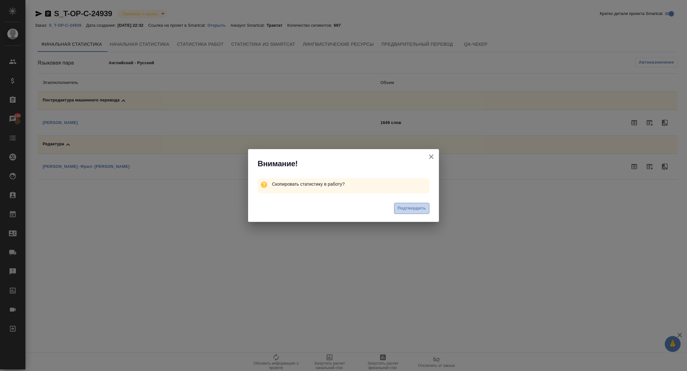
click at [411, 208] on span "Подтвердить" at bounding box center [412, 208] width 28 height 7
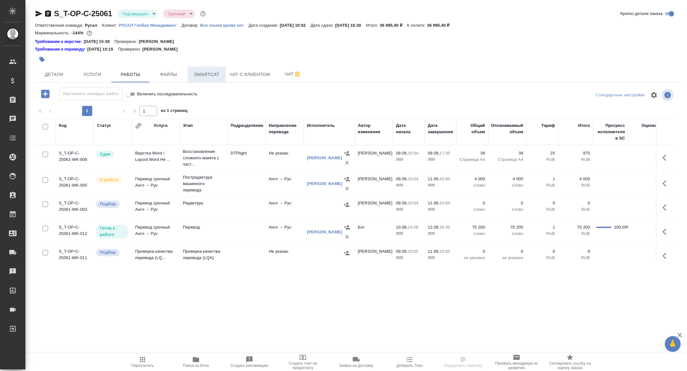
click at [202, 78] on span "Smartcat" at bounding box center [207, 75] width 31 height 8
